Goal: Information Seeking & Learning: Check status

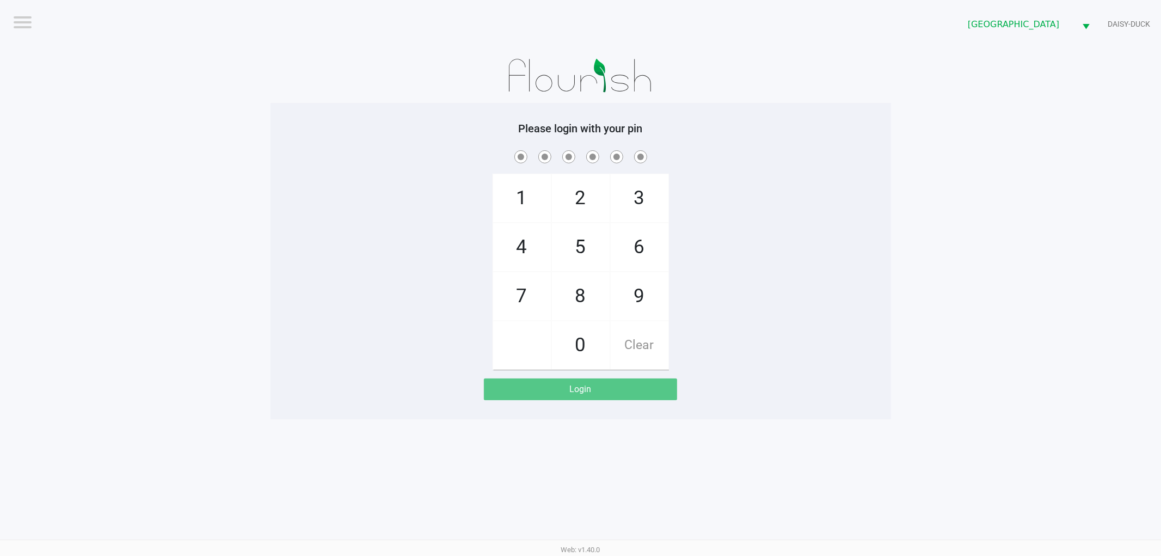
click at [393, 207] on div "1 4 7 2 5 8 0 3 6 9 Clear" at bounding box center [580, 258] width 620 height 221
checkbox input "true"
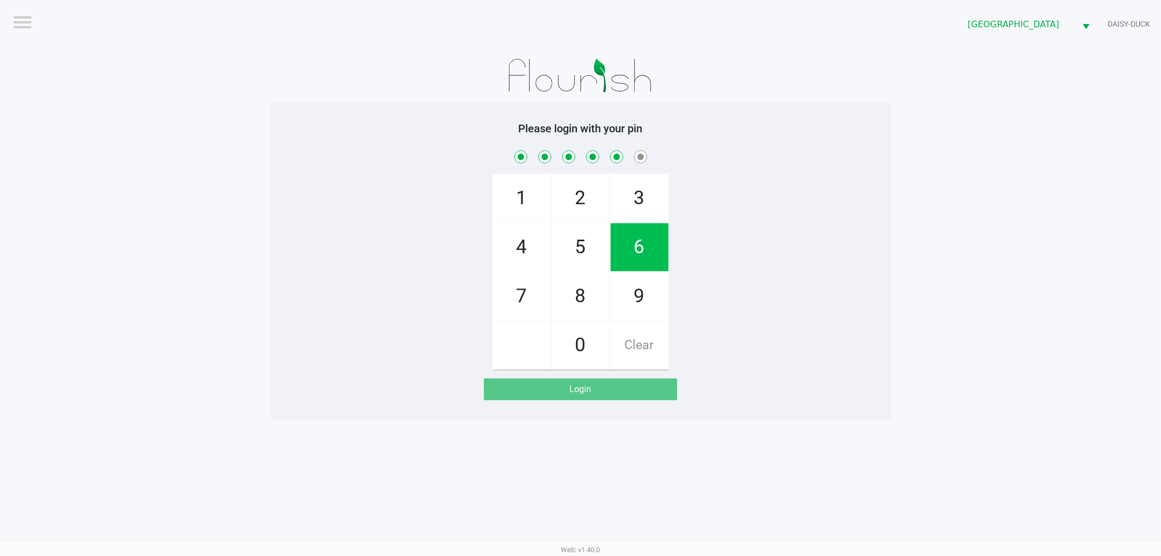
checkbox input "true"
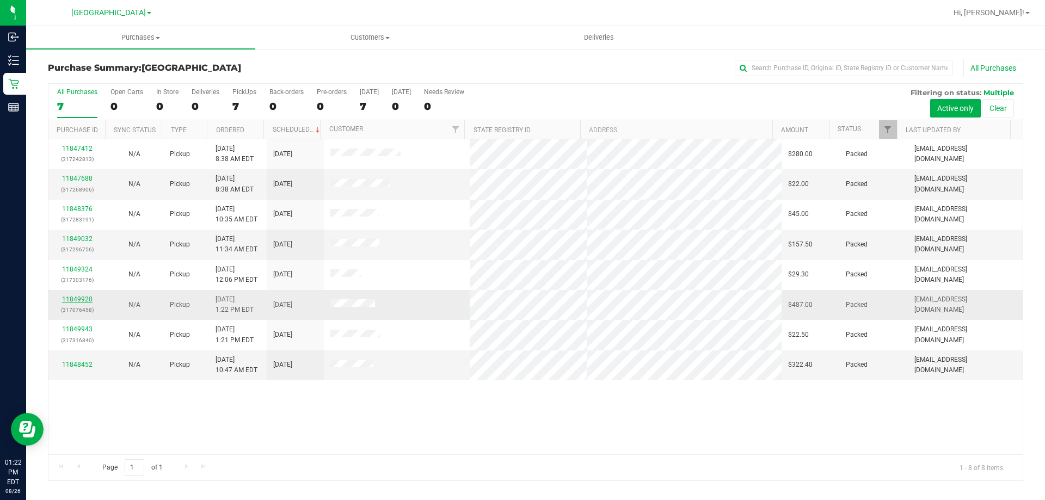
click at [84, 300] on link "11849920" at bounding box center [77, 299] width 30 height 8
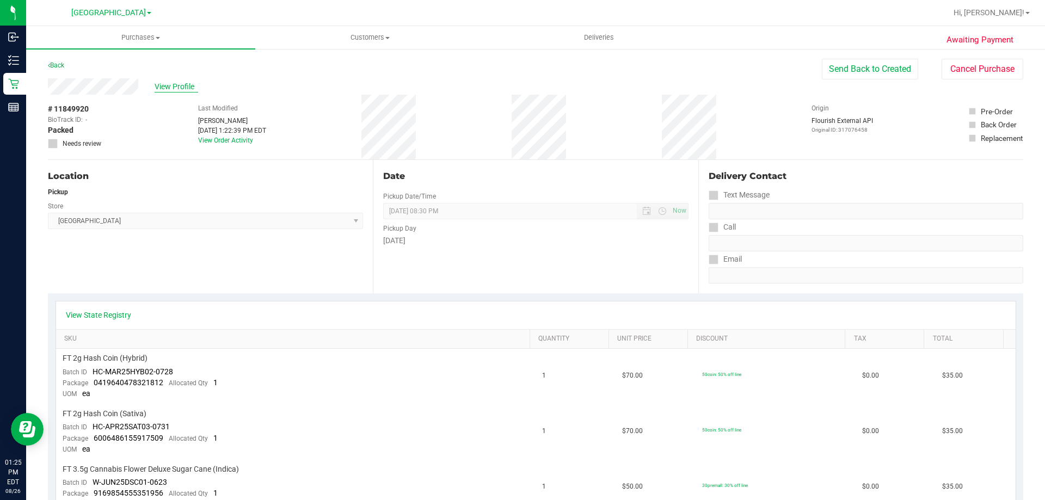
click at [175, 87] on span "View Profile" at bounding box center [177, 86] width 44 height 11
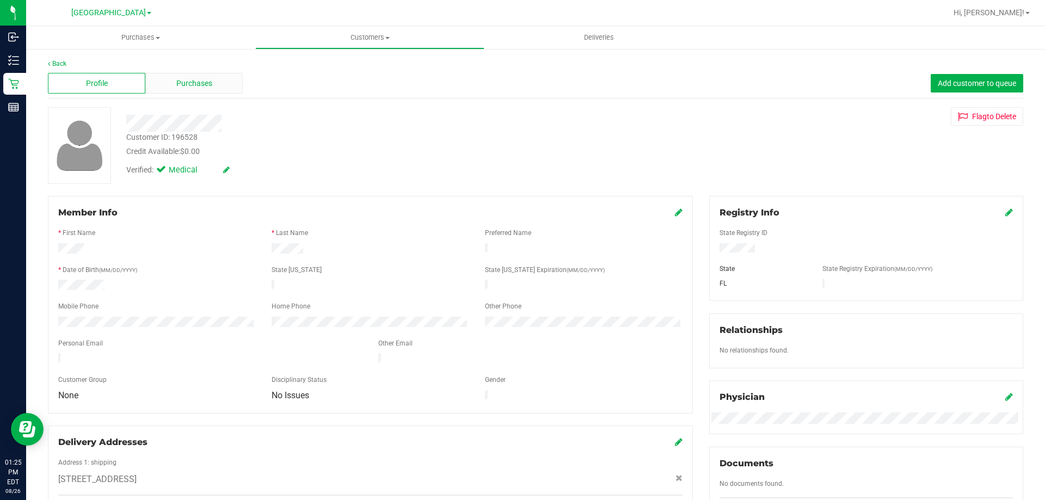
click at [187, 83] on span "Purchases" at bounding box center [194, 83] width 36 height 11
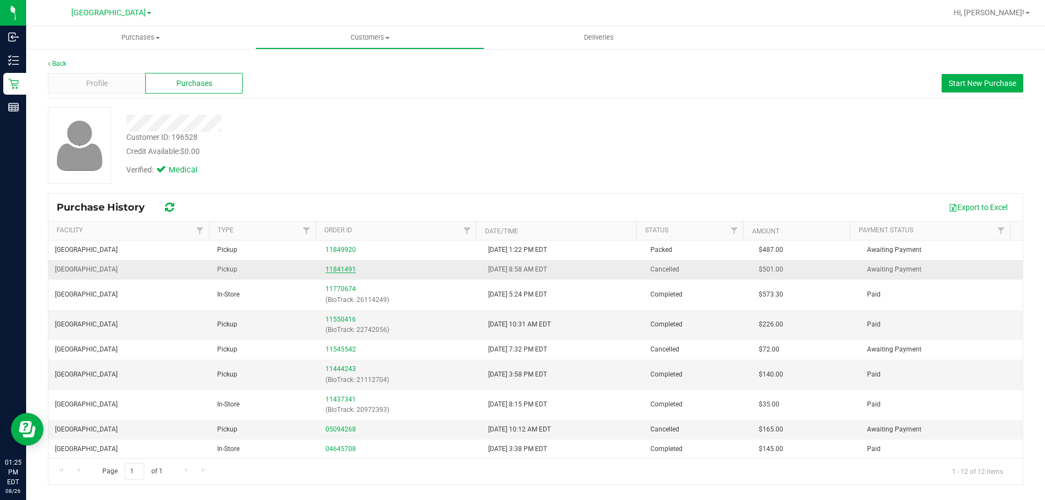
click at [325, 269] on link "11841491" at bounding box center [340, 270] width 30 height 8
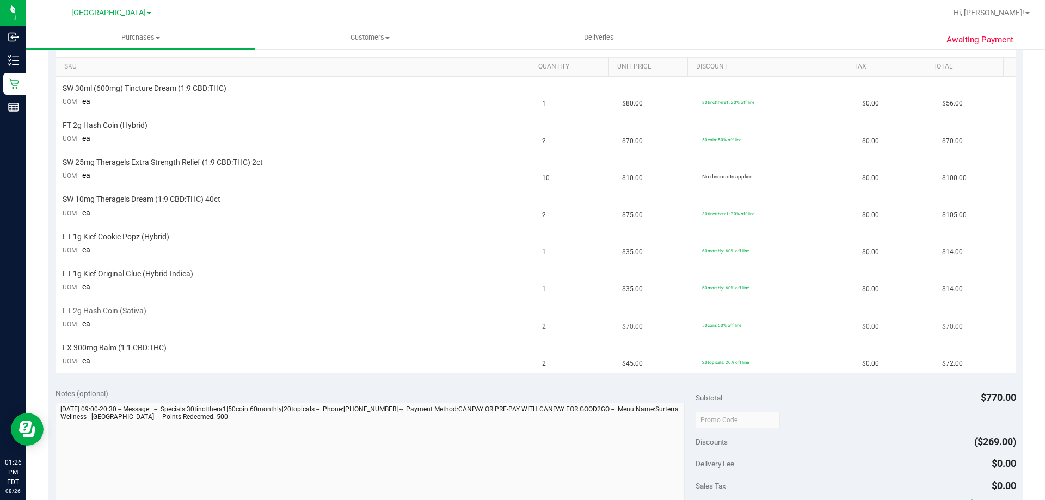
scroll to position [218, 0]
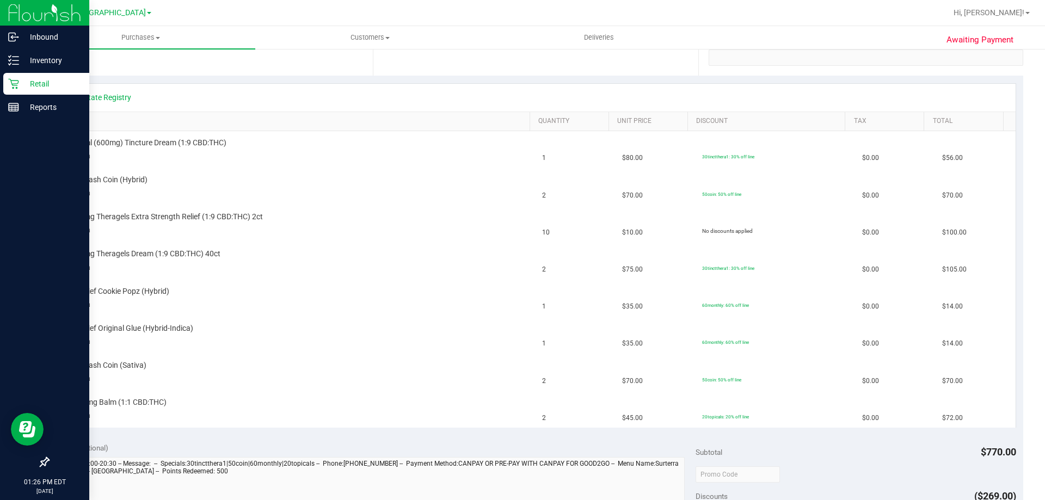
click at [16, 80] on icon at bounding box center [13, 83] width 11 height 11
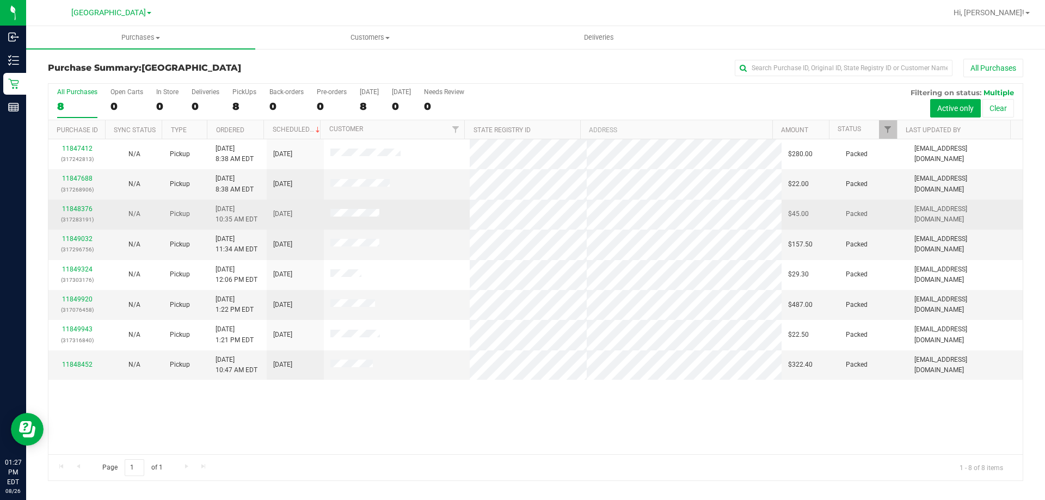
click at [355, 218] on span at bounding box center [354, 214] width 49 height 11
click at [343, 218] on span at bounding box center [354, 214] width 49 height 11
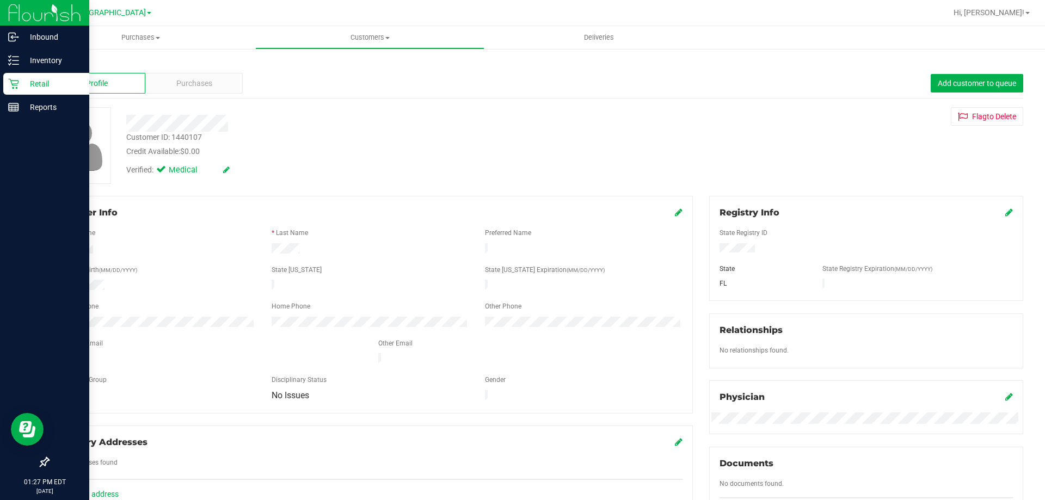
click at [22, 79] on p "Retail" at bounding box center [51, 83] width 65 height 13
